Goal: Register for event/course

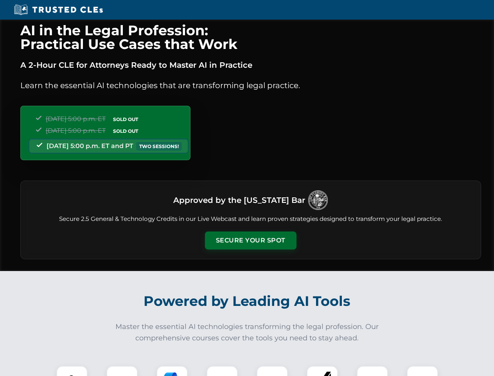
click at [250, 240] on button "Secure Your Spot" at bounding box center [251, 240] width 92 height 18
click at [72, 370] on img at bounding box center [72, 381] width 23 height 23
click at [122, 370] on div at bounding box center [121, 380] width 31 height 31
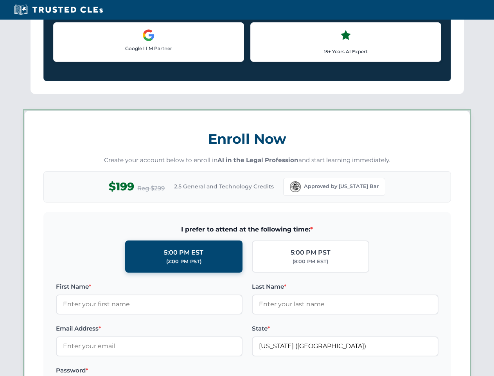
click at [222, 370] on label "Password *" at bounding box center [149, 369] width 187 height 9
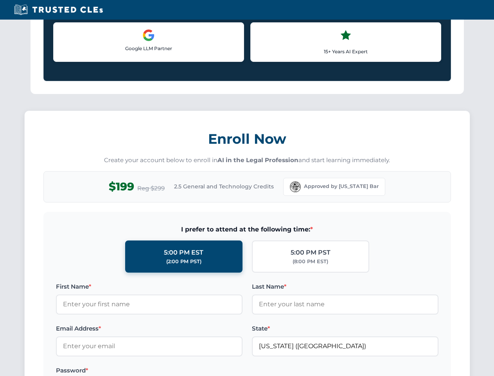
scroll to position [768, 0]
